Goal: Information Seeking & Learning: Learn about a topic

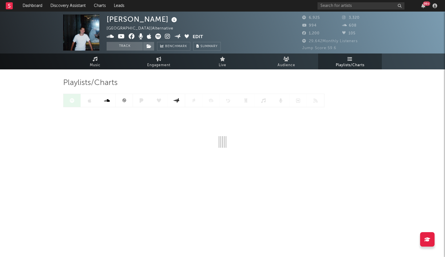
click at [377, 46] on div "Jump Score: 59.6" at bounding box center [342, 48] width 80 height 7
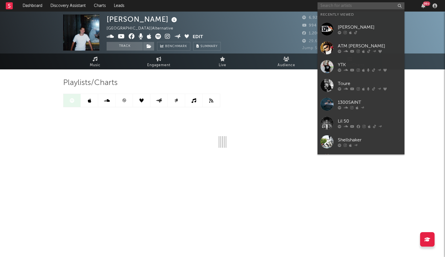
click at [334, 8] on input "text" at bounding box center [360, 5] width 87 height 7
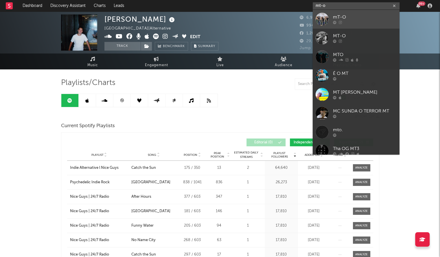
type input "mt-o"
click at [350, 16] on div "mT-O" at bounding box center [365, 17] width 64 height 7
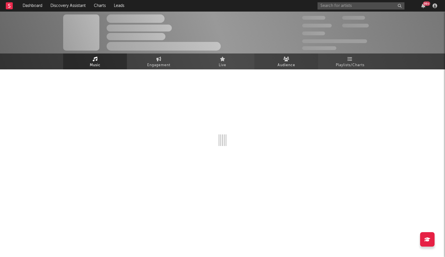
select select "1w"
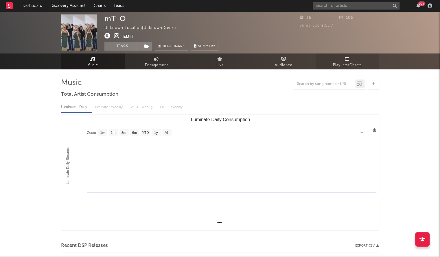
click at [331, 60] on link "Playlists/Charts" at bounding box center [348, 62] width 64 height 16
